Goal: Task Accomplishment & Management: Manage account settings

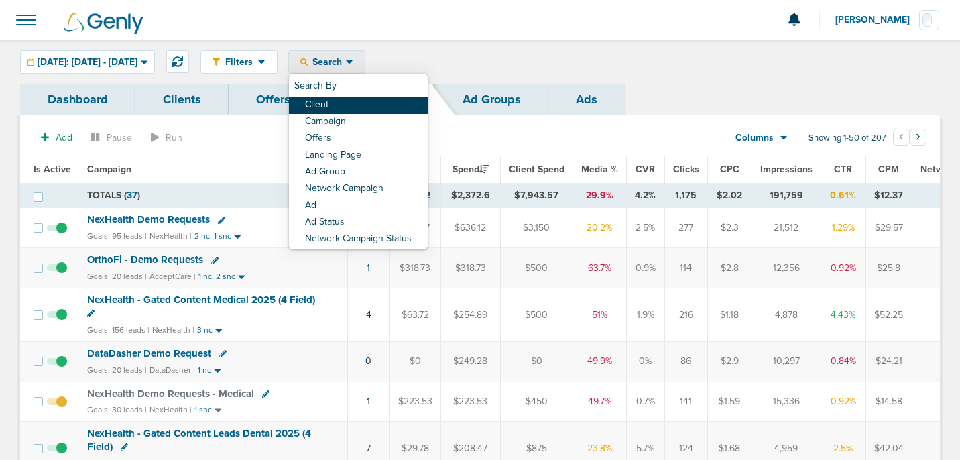
click at [367, 105] on link "Client" at bounding box center [358, 105] width 139 height 17
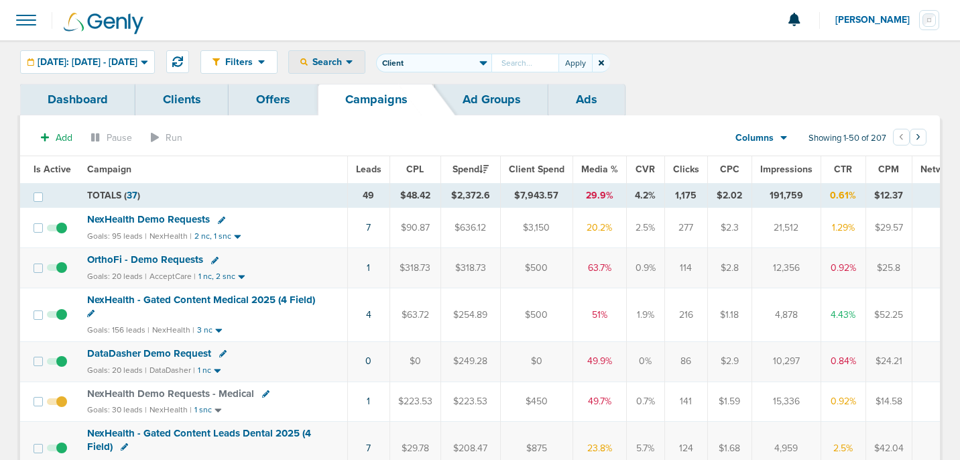
type input "M"
type input "DMG"
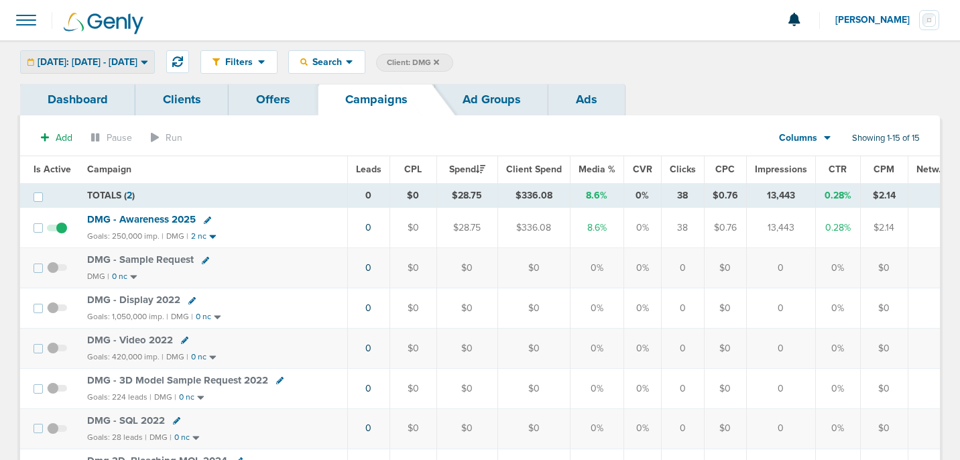
click at [107, 59] on span "[DATE]: [DATE] - [DATE]" at bounding box center [88, 62] width 100 height 9
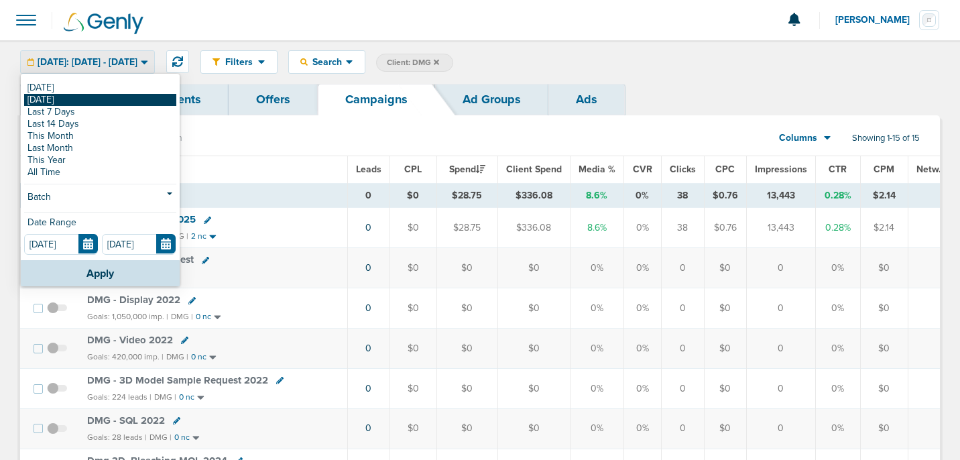
click at [95, 101] on link "[DATE]" at bounding box center [100, 100] width 152 height 12
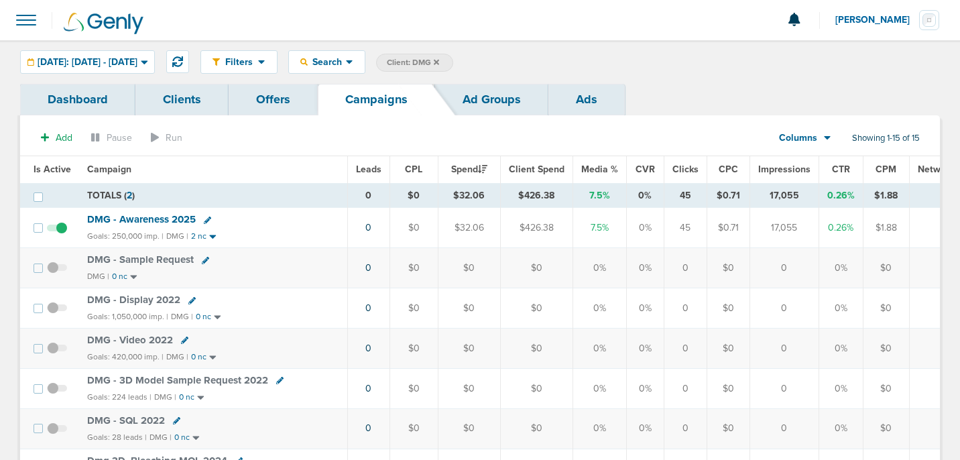
click at [207, 220] on icon at bounding box center [207, 220] width 7 height 7
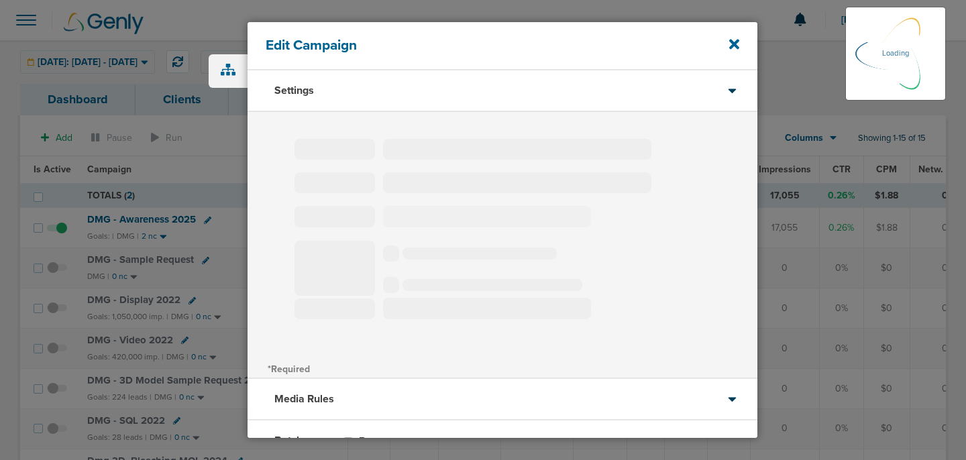
type input "DMG - Awareness 2025"
select select "Awareness"
radio input "true"
select select "readWrite"
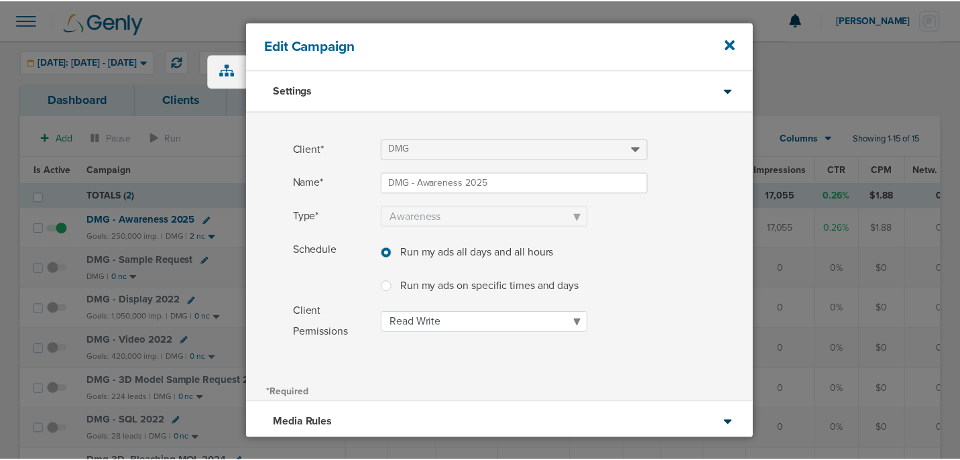
scroll to position [124, 0]
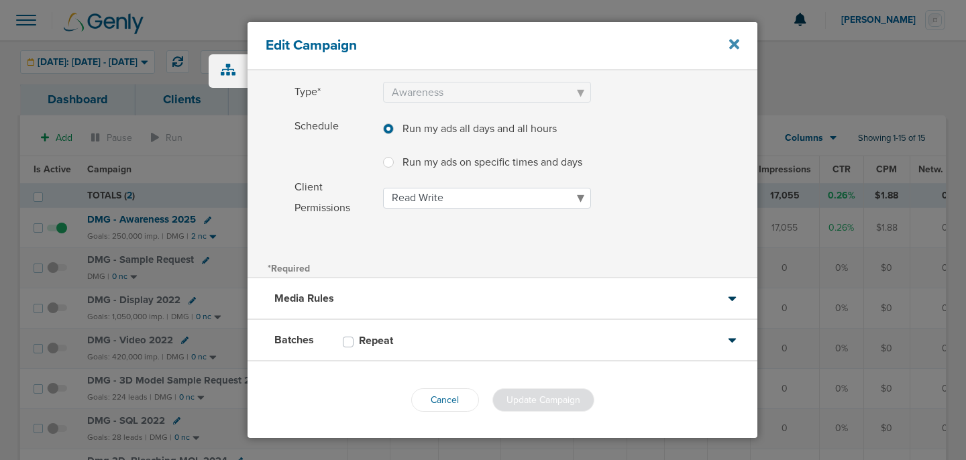
click at [736, 45] on icon at bounding box center [734, 45] width 10 height 10
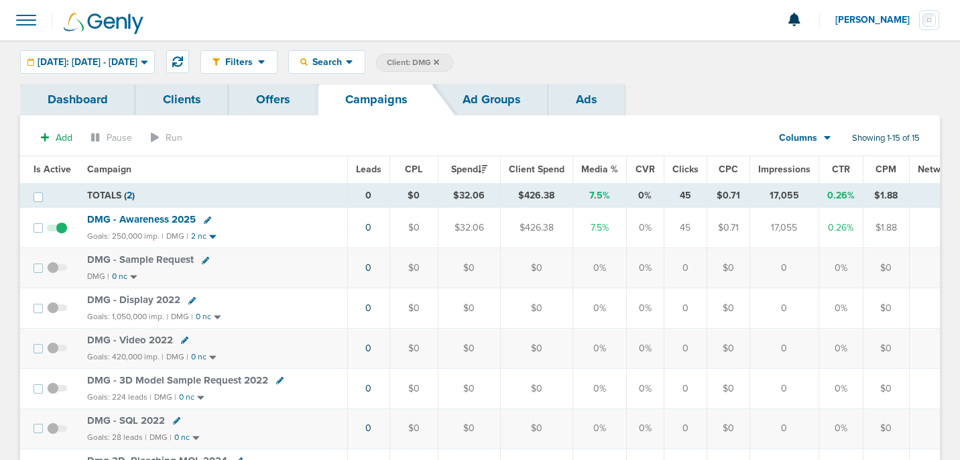
click at [163, 219] on span "DMG - Awareness 2025" at bounding box center [141, 219] width 109 height 12
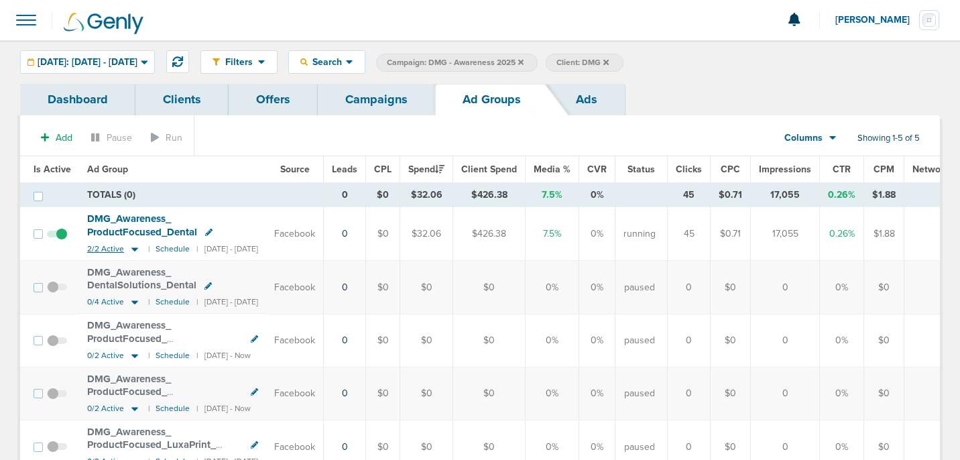
click at [131, 250] on icon at bounding box center [134, 248] width 13 height 11
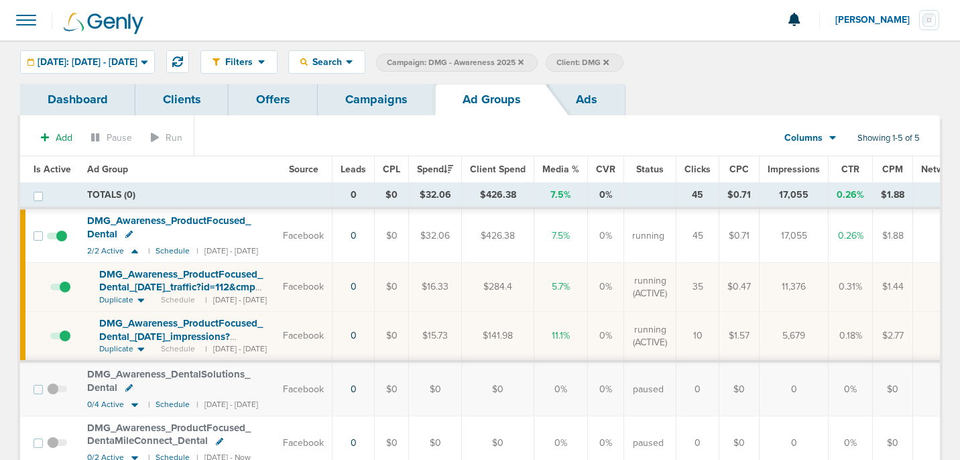
click at [125, 235] on icon at bounding box center [128, 234] width 7 height 7
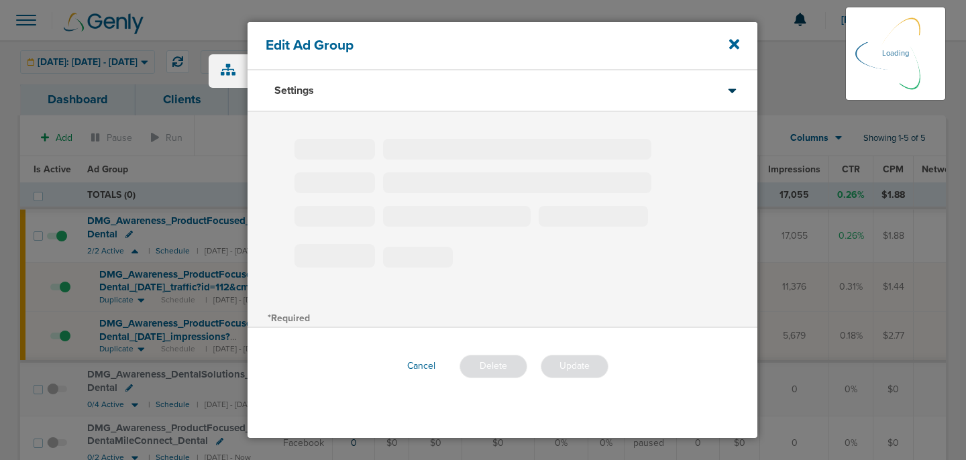
type input "DMG_Awareness_ProductFocused_Dental"
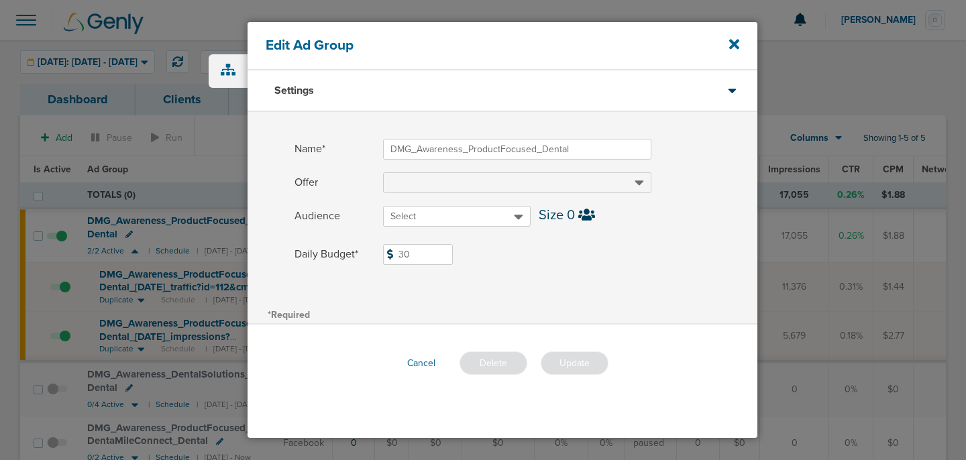
drag, startPoint x: 415, startPoint y: 255, endPoint x: 373, endPoint y: 251, distance: 41.8
click at [373, 251] on label "Daily Budget* 30 $30" at bounding box center [525, 254] width 463 height 21
type input "10"
click at [644, 293] on div "Name* DMG_Awareness_ProductFocused_Dental Offer Audience Select Size 0 Daily Bu…" at bounding box center [502, 208] width 510 height 193
click at [567, 363] on button "Update" at bounding box center [574, 362] width 68 height 23
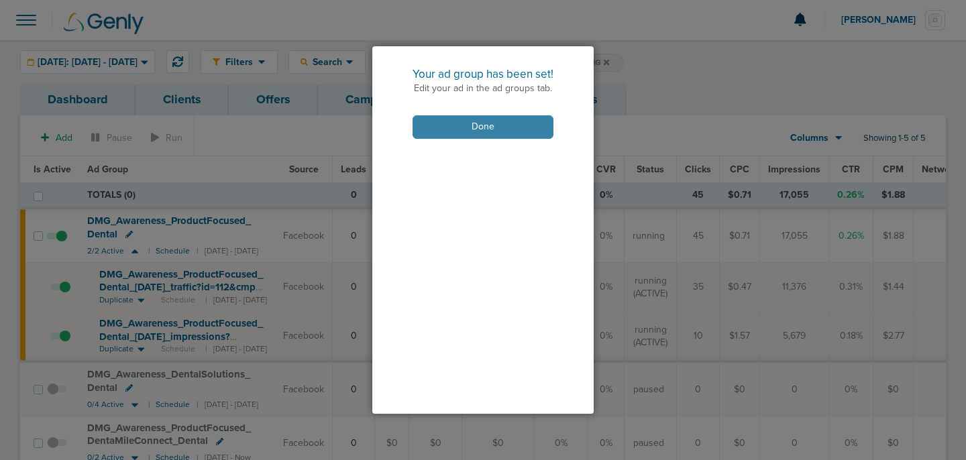
click at [484, 130] on button "Done" at bounding box center [482, 126] width 141 height 23
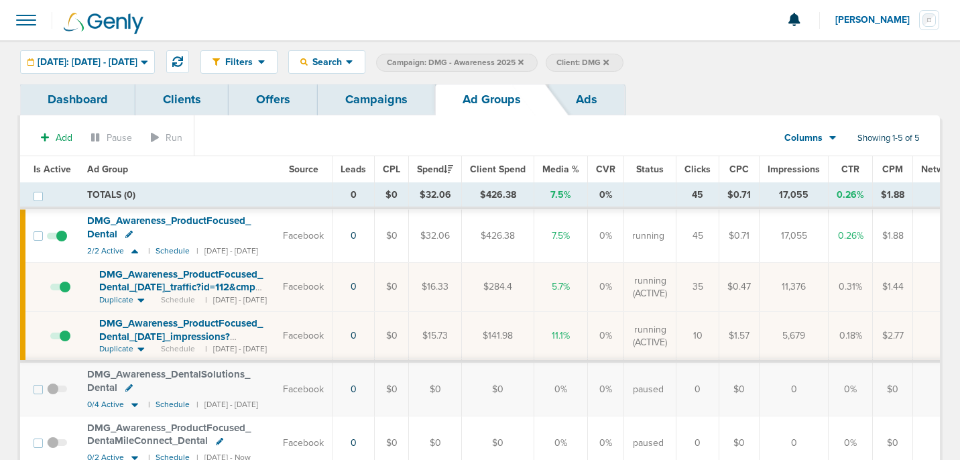
click at [371, 109] on link "Campaigns" at bounding box center [376, 100] width 117 height 32
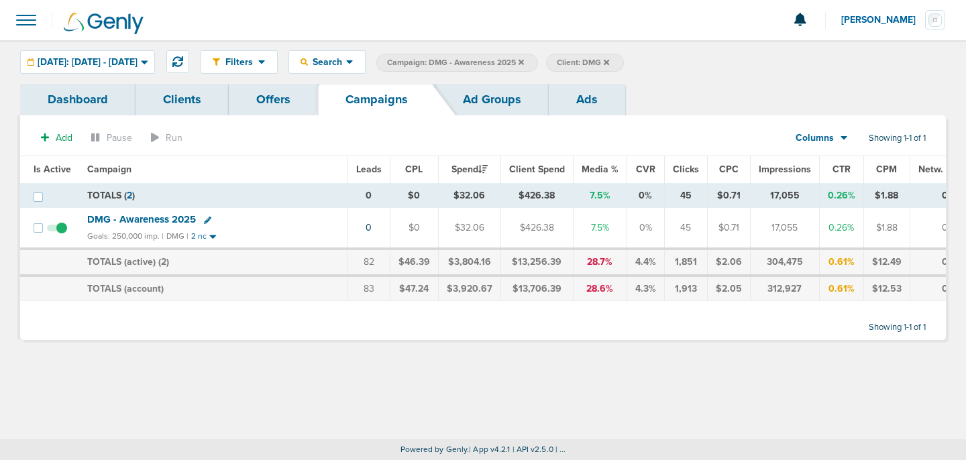
click at [524, 62] on icon at bounding box center [520, 61] width 5 height 5
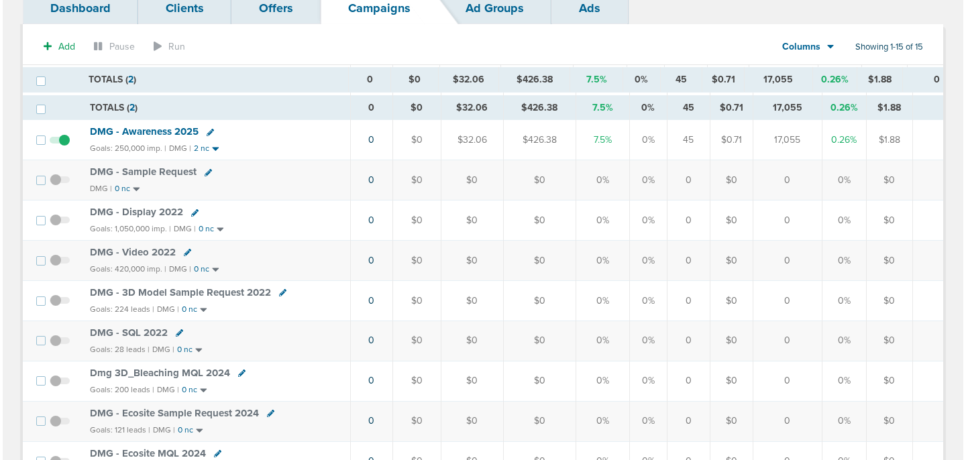
scroll to position [44, 0]
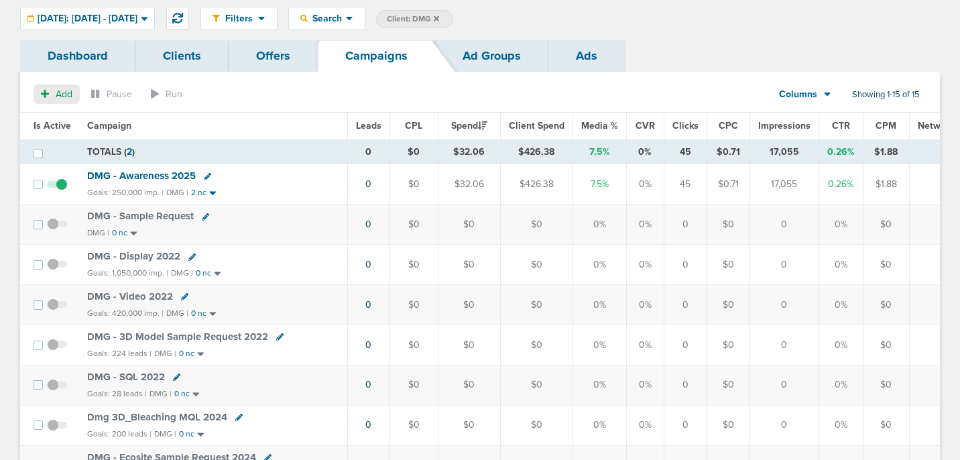
click at [52, 99] on button "Add" at bounding box center [57, 93] width 46 height 19
select select
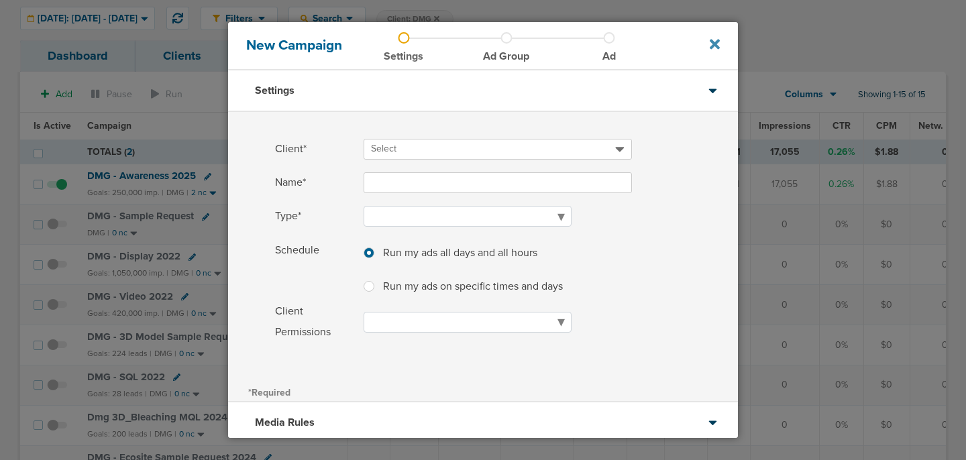
click at [713, 47] on icon at bounding box center [714, 45] width 10 height 10
click at [717, 40] on icon at bounding box center [714, 45] width 10 height 10
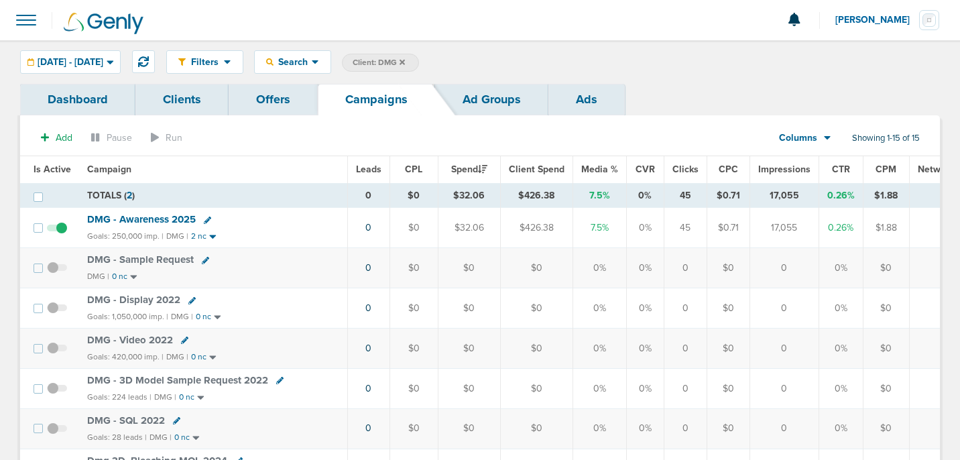
click at [204, 221] on icon at bounding box center [207, 220] width 7 height 7
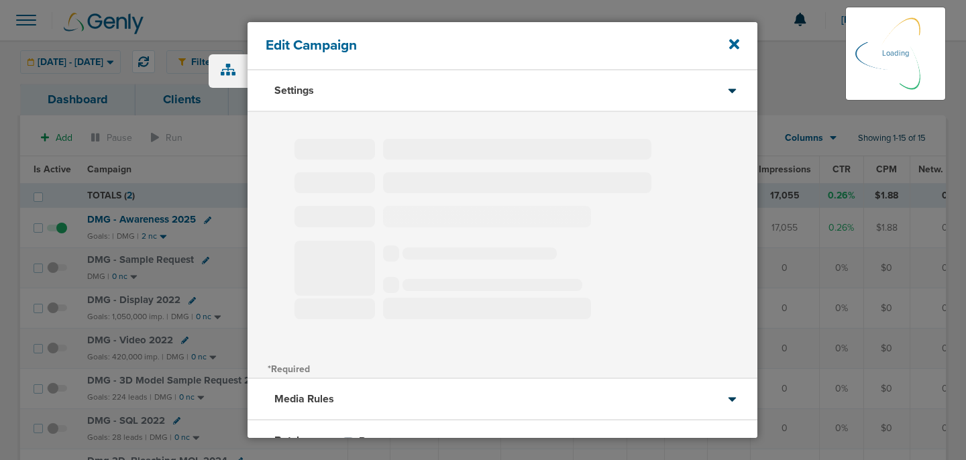
type input "DMG - Awareness 2025"
select select "Awareness"
radio input "true"
select select "readWrite"
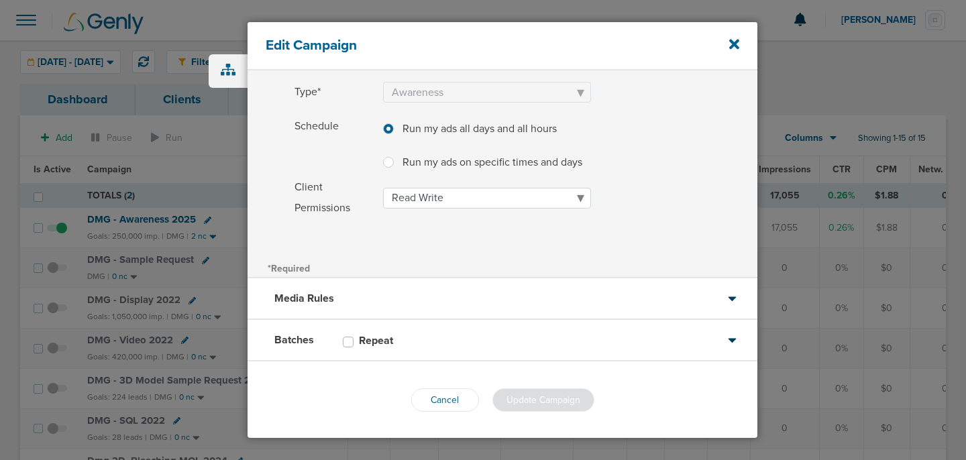
click at [386, 304] on div "Media Rules" at bounding box center [502, 299] width 510 height 42
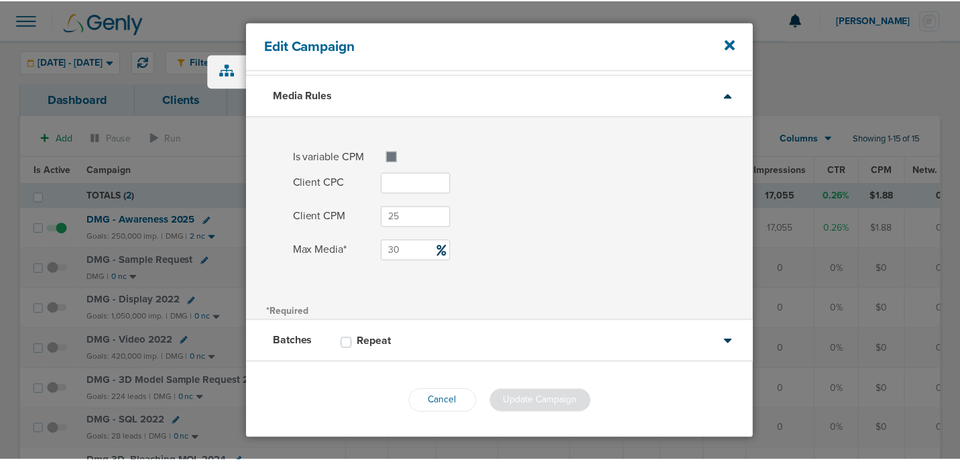
scroll to position [38, 0]
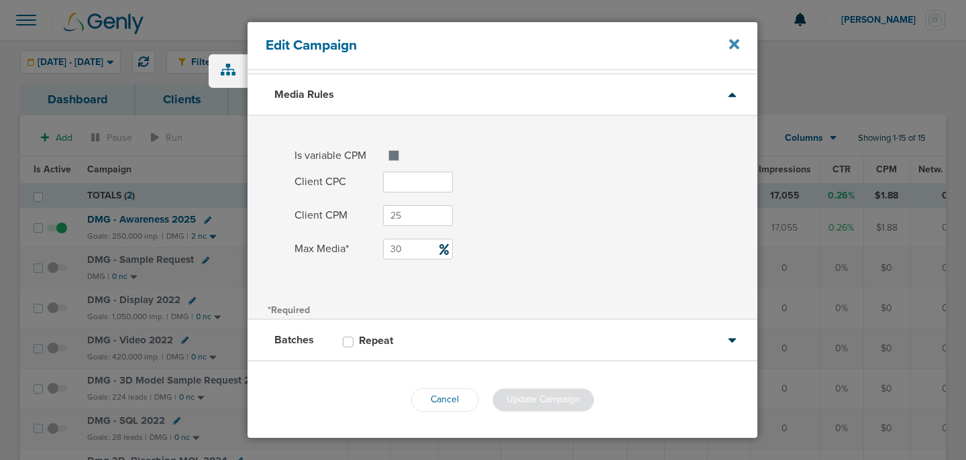
click at [734, 45] on icon at bounding box center [734, 45] width 10 height 10
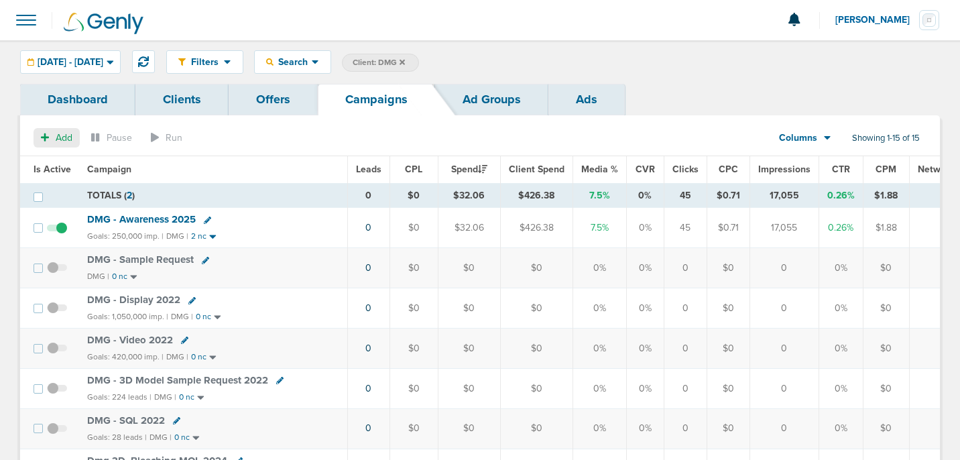
click at [60, 142] on span "Add" at bounding box center [64, 137] width 17 height 11
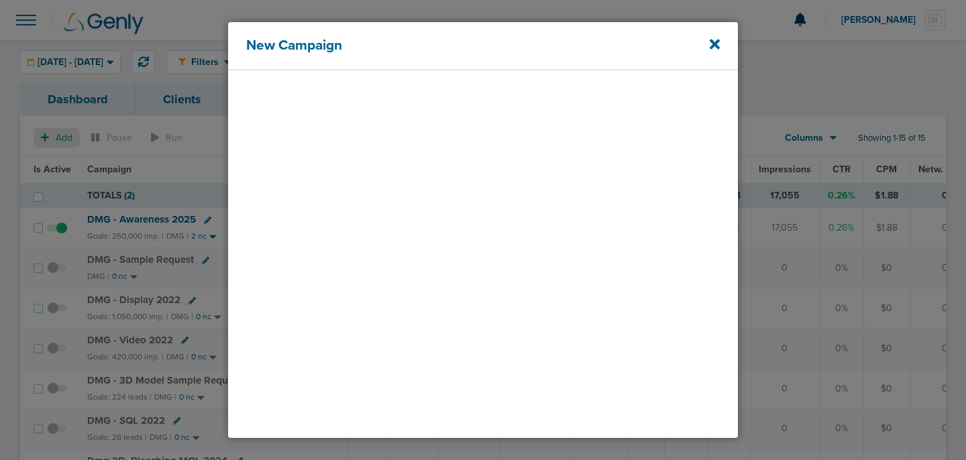
select select
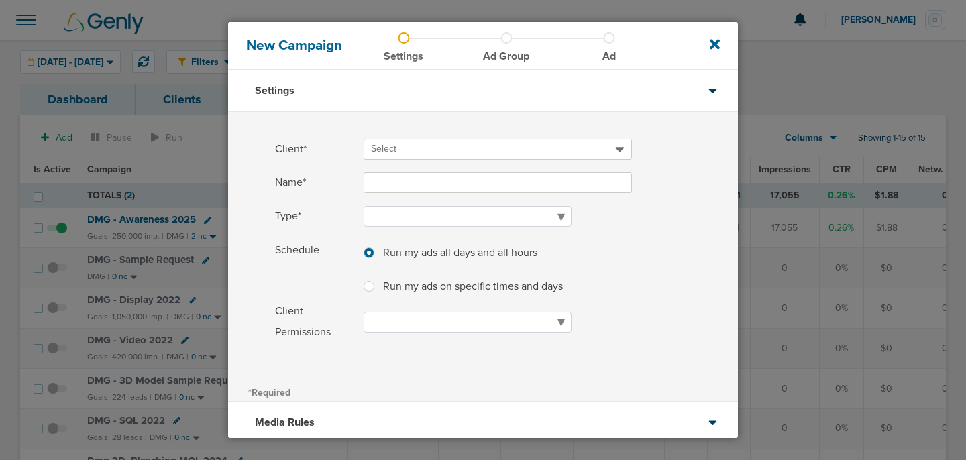
click at [459, 141] on div "Select" at bounding box center [497, 149] width 268 height 21
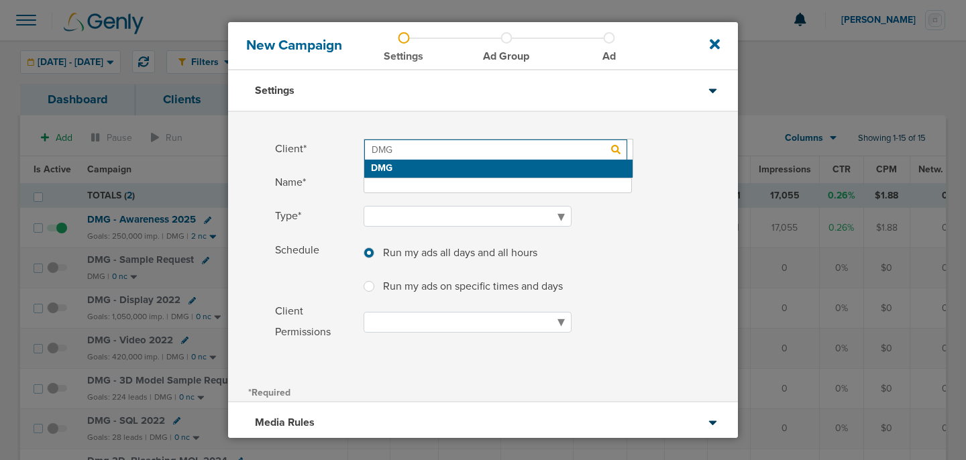
type input "DMG"
click at [441, 170] on h2 "DMG" at bounding box center [498, 169] width 268 height 18
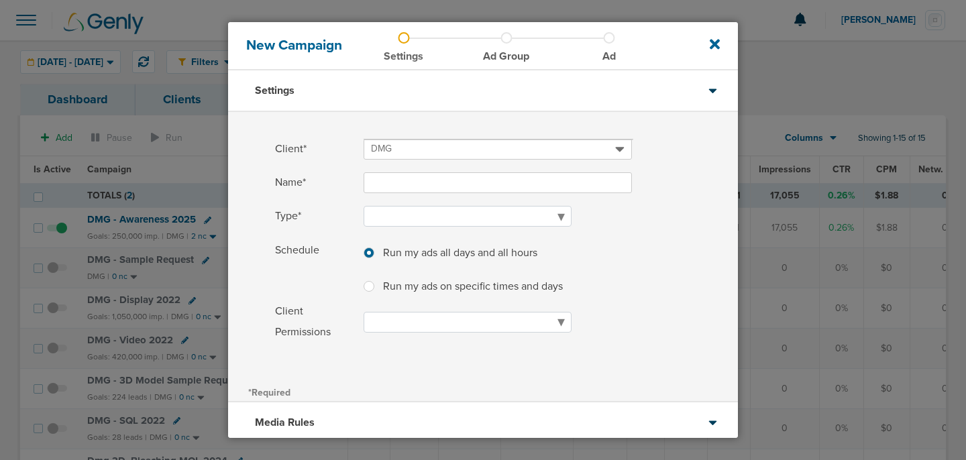
click at [436, 182] on input "Name*" at bounding box center [497, 182] width 268 height 21
type input "DMG - C&B Workflow"
click at [715, 43] on icon at bounding box center [714, 45] width 10 height 10
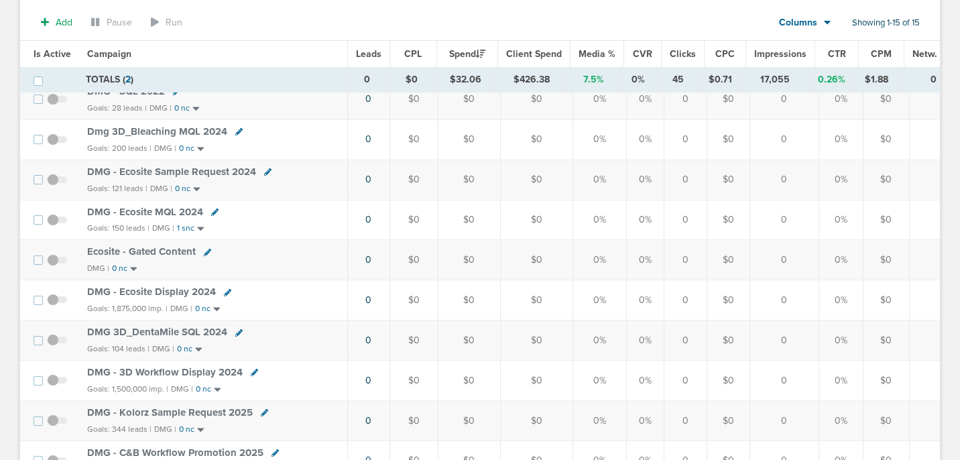
scroll to position [389, 0]
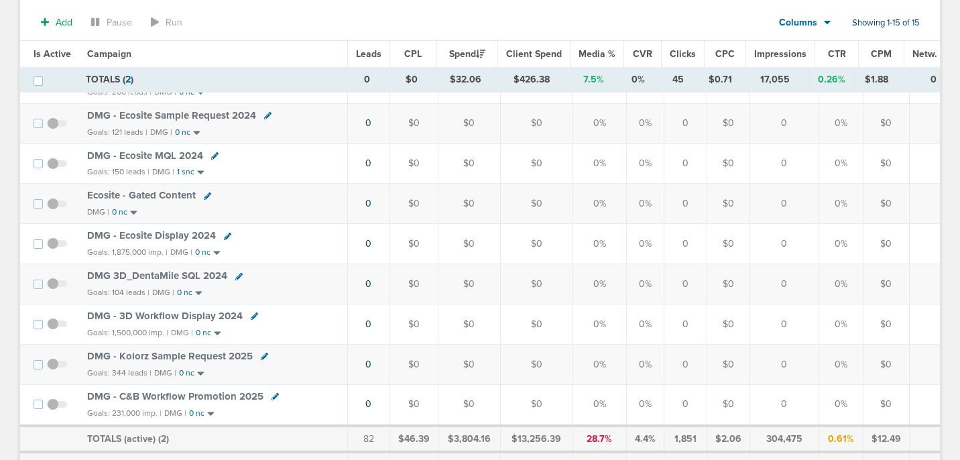
click at [201, 396] on span "DMG - C&B Workflow Promotion 2025" at bounding box center [175, 396] width 176 height 12
